Goal: Task Accomplishment & Management: Manage account settings

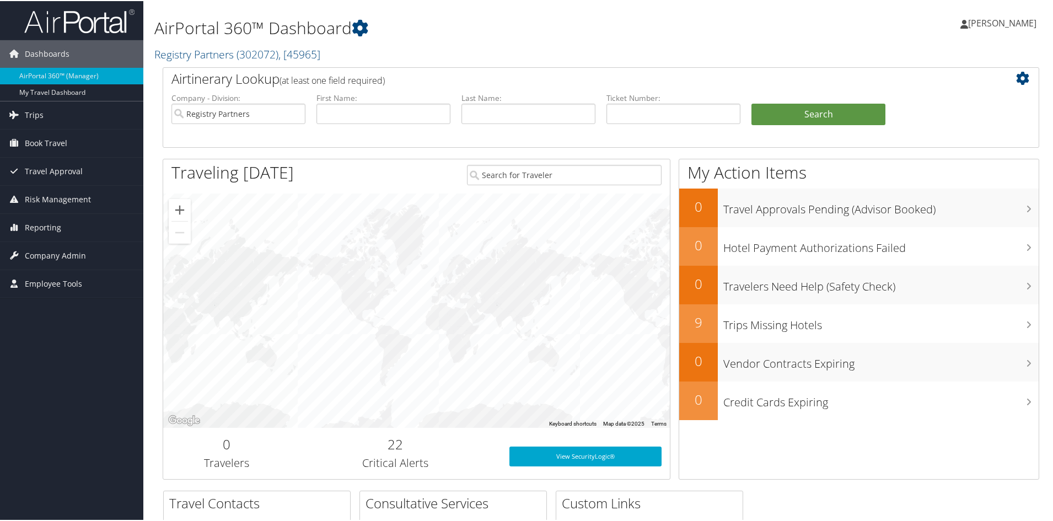
drag, startPoint x: 971, startPoint y: 148, endPoint x: 971, endPoint y: 142, distance: 6.1
click at [971, 147] on ul "Company - Division: Registry Partners First Name: Last Name: Agency Locator: De…" at bounding box center [601, 119] width 870 height 55
click at [32, 115] on span "Trips" at bounding box center [34, 114] width 19 height 28
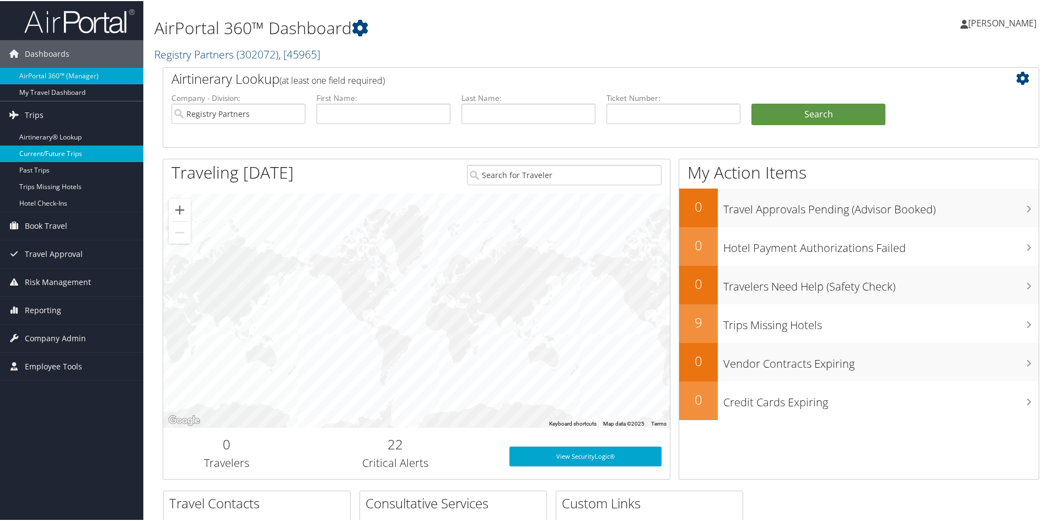
click at [49, 157] on link "Current/Future Trips" at bounding box center [71, 152] width 143 height 17
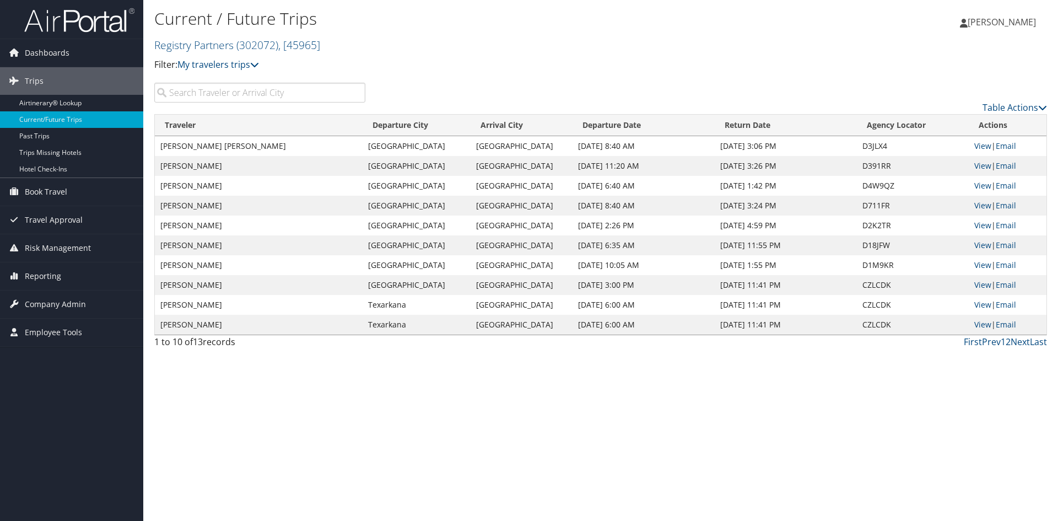
click at [1002, 20] on span "[PERSON_NAME]" at bounding box center [1002, 22] width 68 height 12
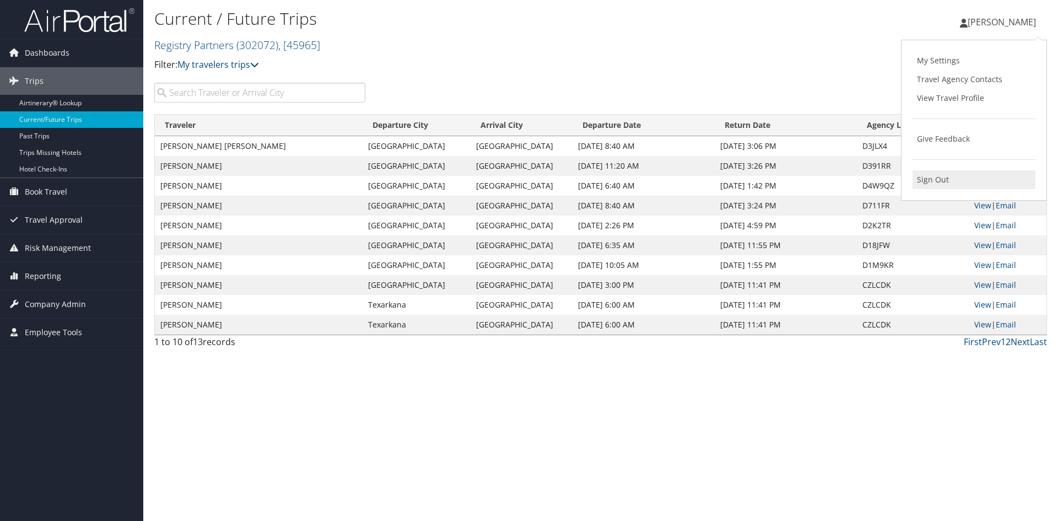
click at [938, 189] on link "Sign Out" at bounding box center [974, 179] width 123 height 19
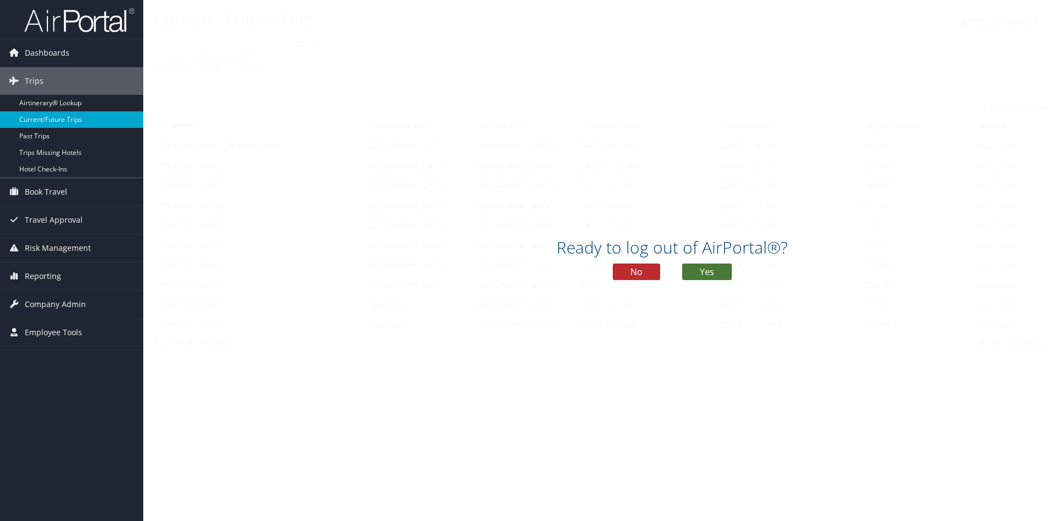
click at [709, 272] on button "Yes" at bounding box center [707, 271] width 50 height 17
